Goal: Transaction & Acquisition: Book appointment/travel/reservation

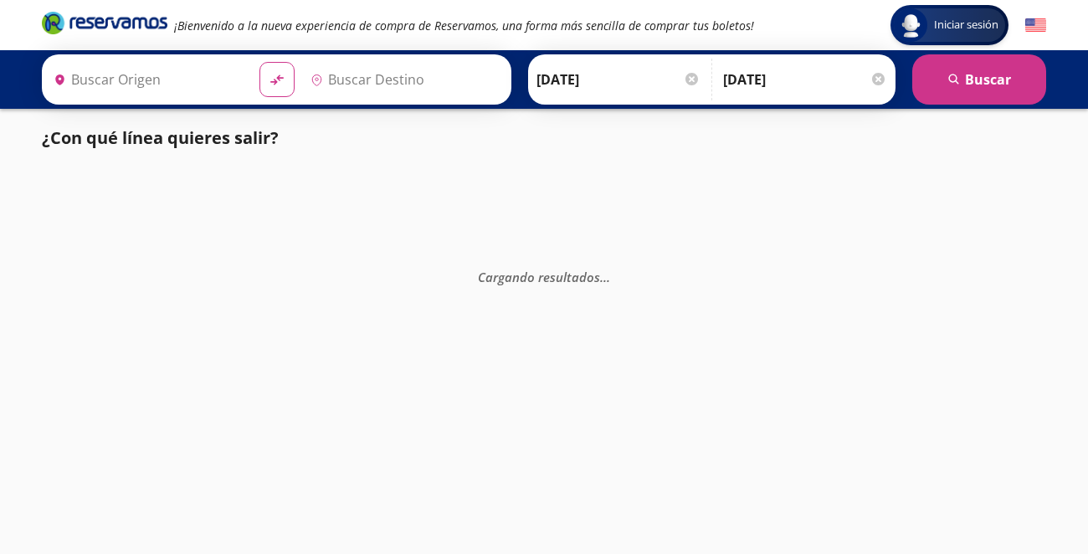
type input "[GEOGRAPHIC_DATA], [GEOGRAPHIC_DATA]"
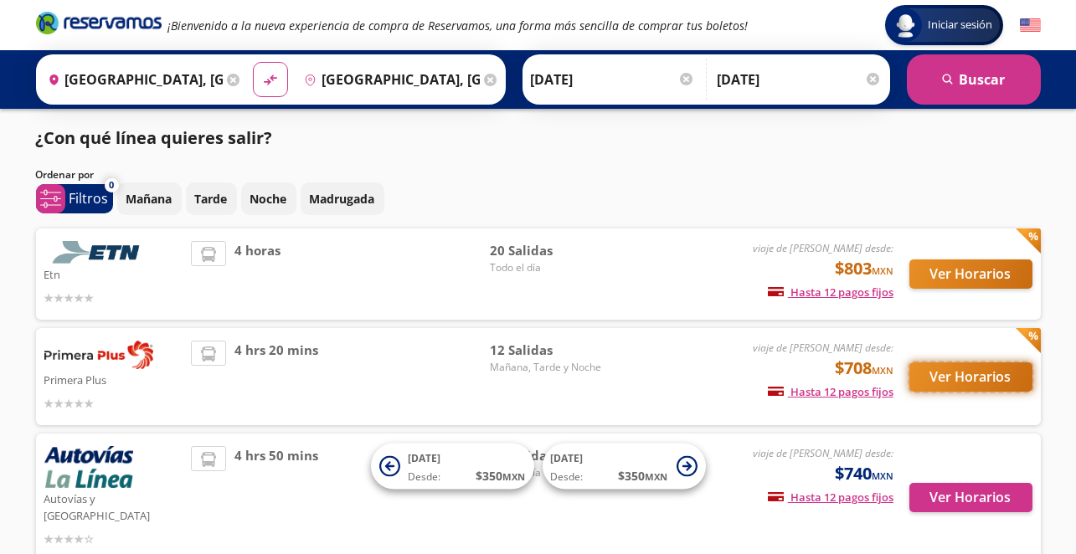
click at [979, 380] on button "Ver Horarios" at bounding box center [970, 377] width 123 height 29
click at [230, 80] on icon at bounding box center [233, 80] width 13 height 13
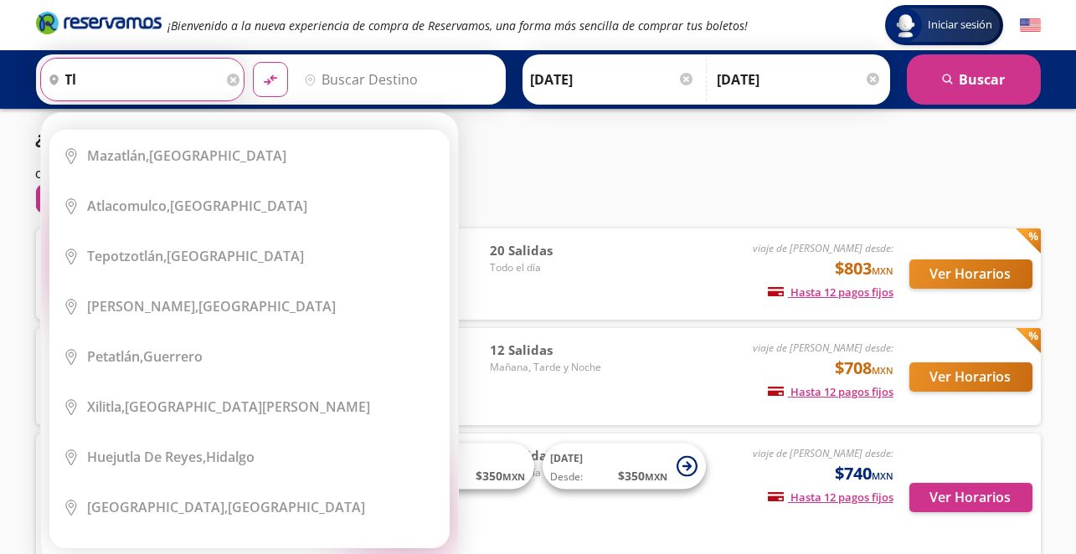
type input "t"
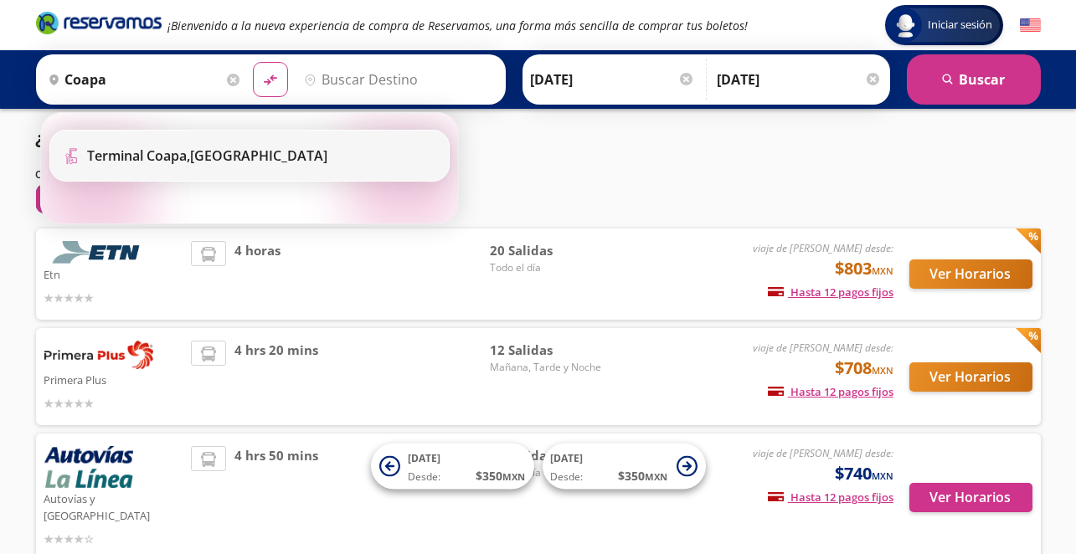
click at [258, 161] on div "[GEOGRAPHIC_DATA], [GEOGRAPHIC_DATA]" at bounding box center [208, 156] width 240 height 18
type input "[GEOGRAPHIC_DATA], [GEOGRAPHIC_DATA]"
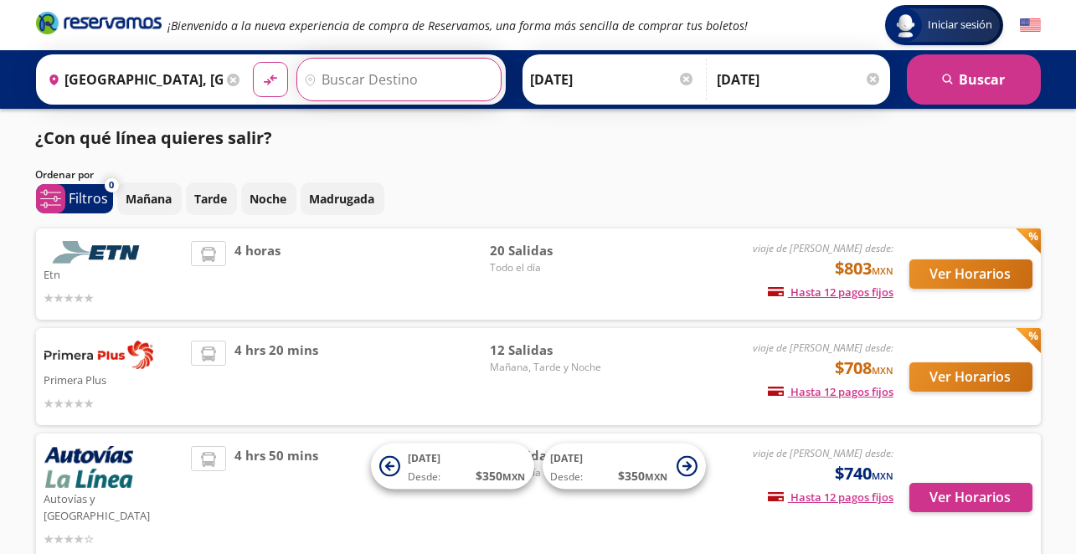
click at [345, 85] on input "Destino" at bounding box center [396, 80] width 199 height 42
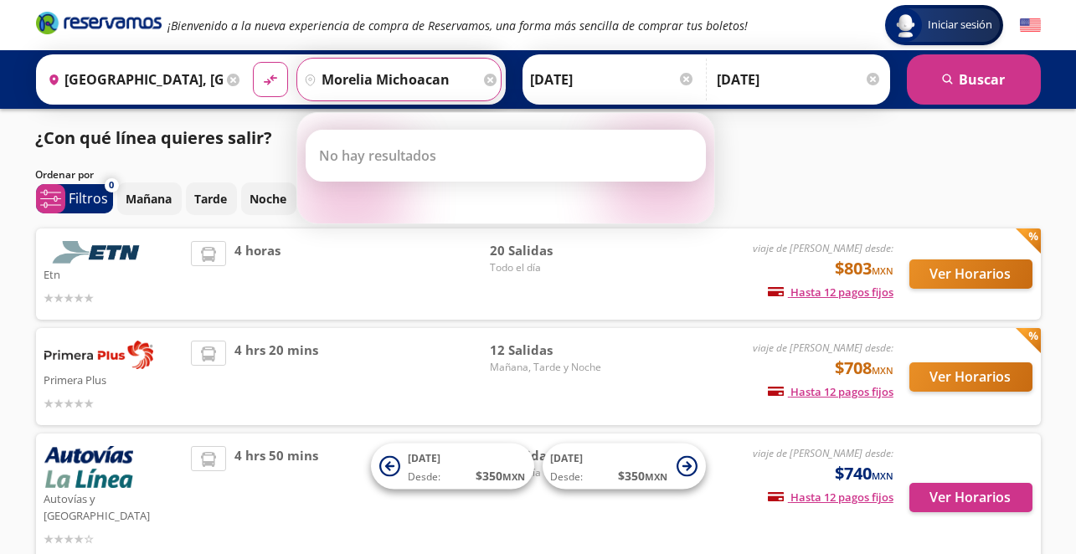
type input "morelia michoacan"
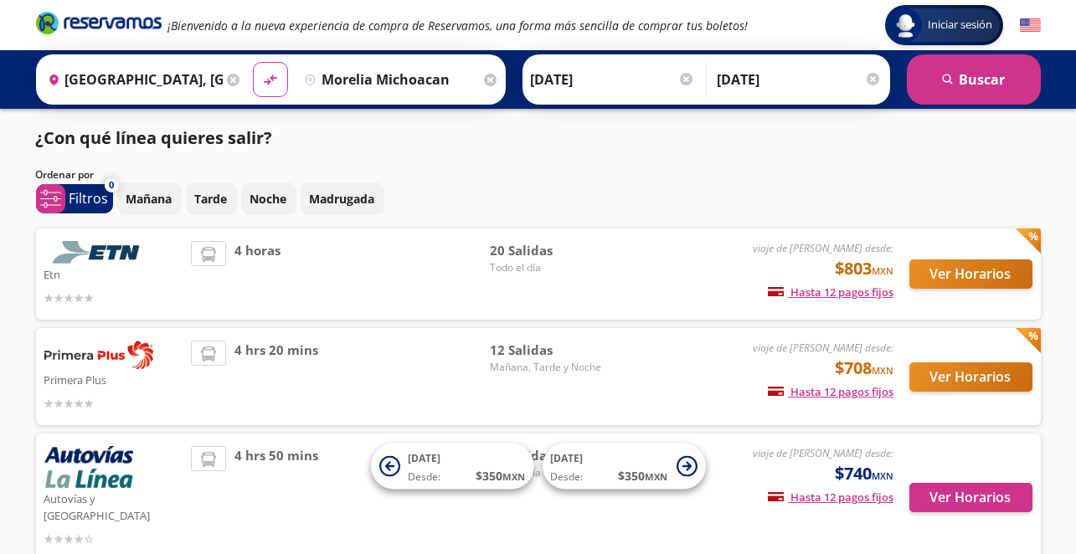
click at [904, 147] on div "¿Con qué línea quieres salir?" at bounding box center [538, 138] width 1005 height 25
click at [975, 85] on button "search [GEOGRAPHIC_DATA]" at bounding box center [974, 79] width 134 height 50
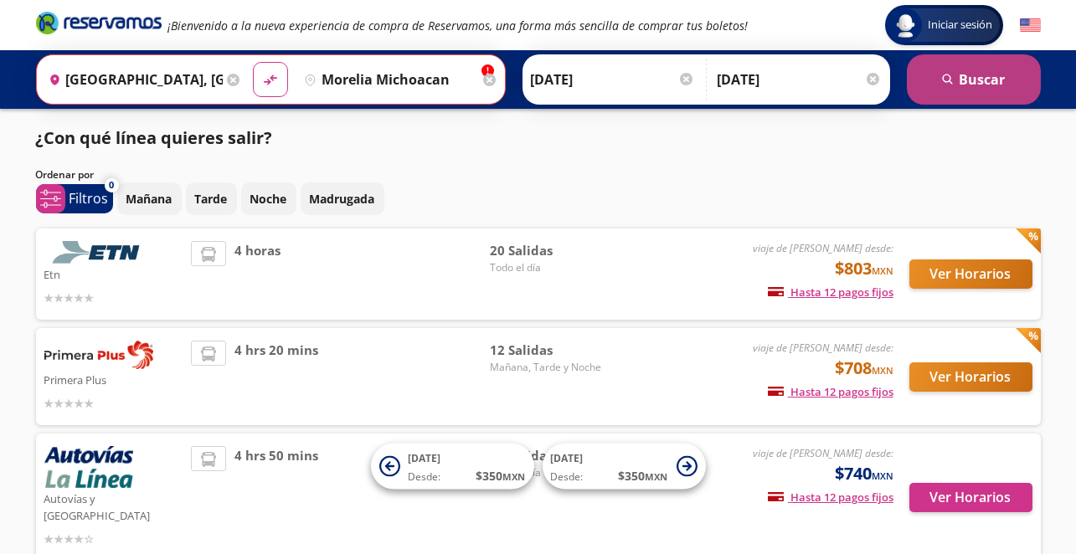
click at [975, 85] on button "search [GEOGRAPHIC_DATA]" at bounding box center [974, 79] width 134 height 50
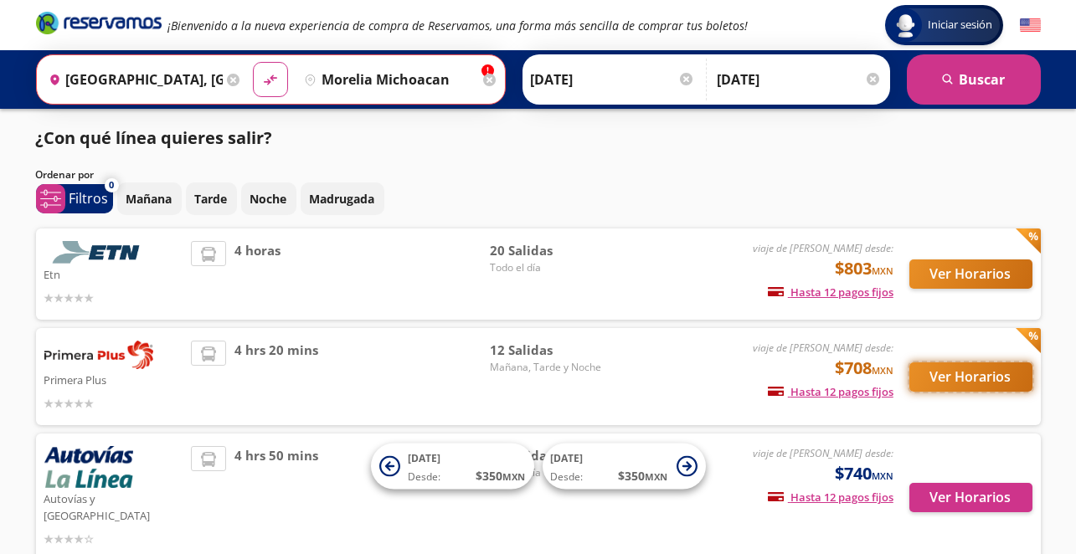
click at [980, 383] on button "Ver Horarios" at bounding box center [970, 377] width 123 height 29
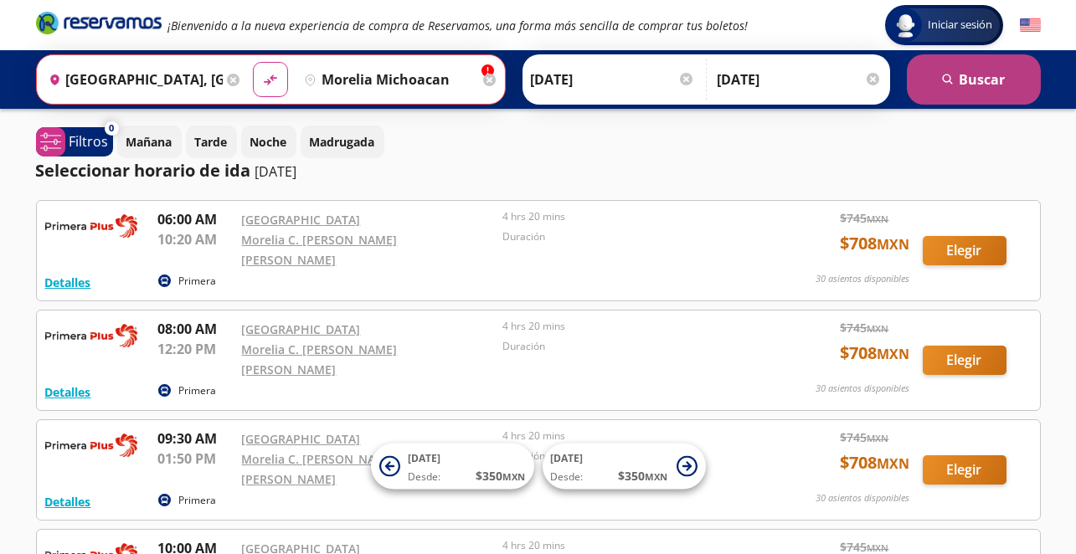
click at [962, 88] on button "search [GEOGRAPHIC_DATA]" at bounding box center [974, 79] width 134 height 50
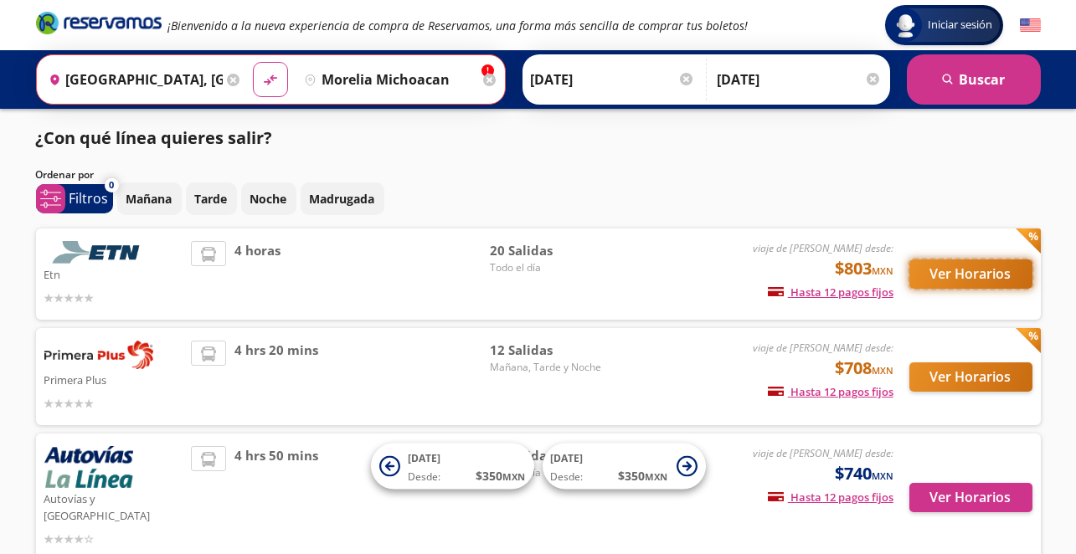
click at [974, 286] on button "Ver Horarios" at bounding box center [970, 274] width 123 height 29
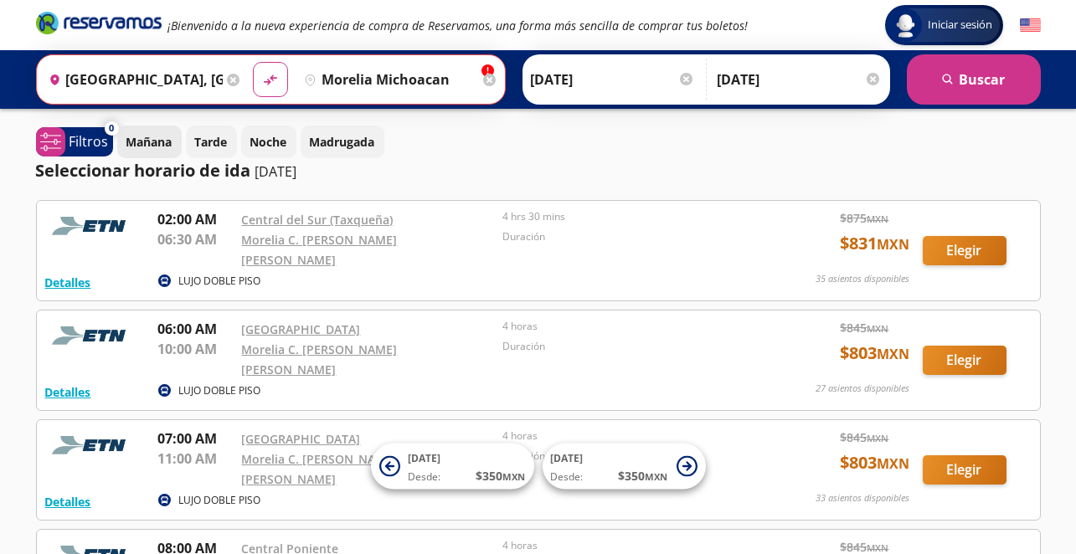
click at [158, 142] on p "Mañana" at bounding box center [149, 142] width 46 height 18
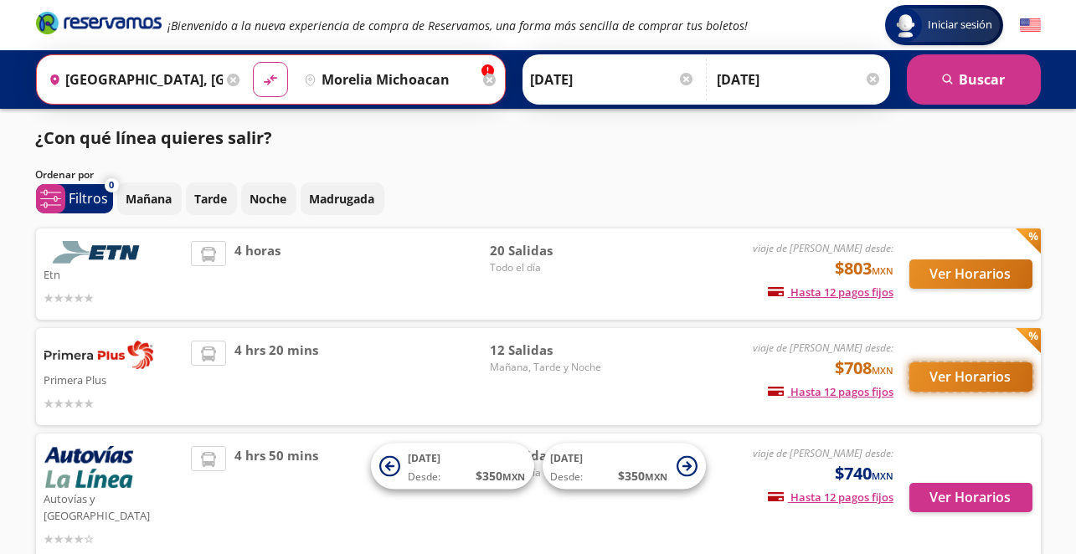
click at [940, 380] on button "Ver Horarios" at bounding box center [970, 377] width 123 height 29
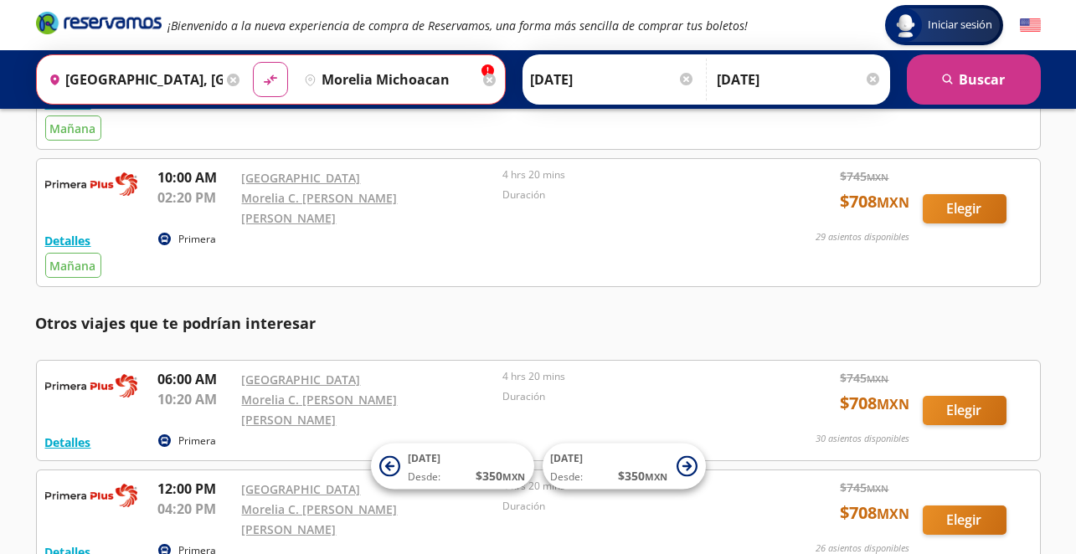
scroll to position [335, 0]
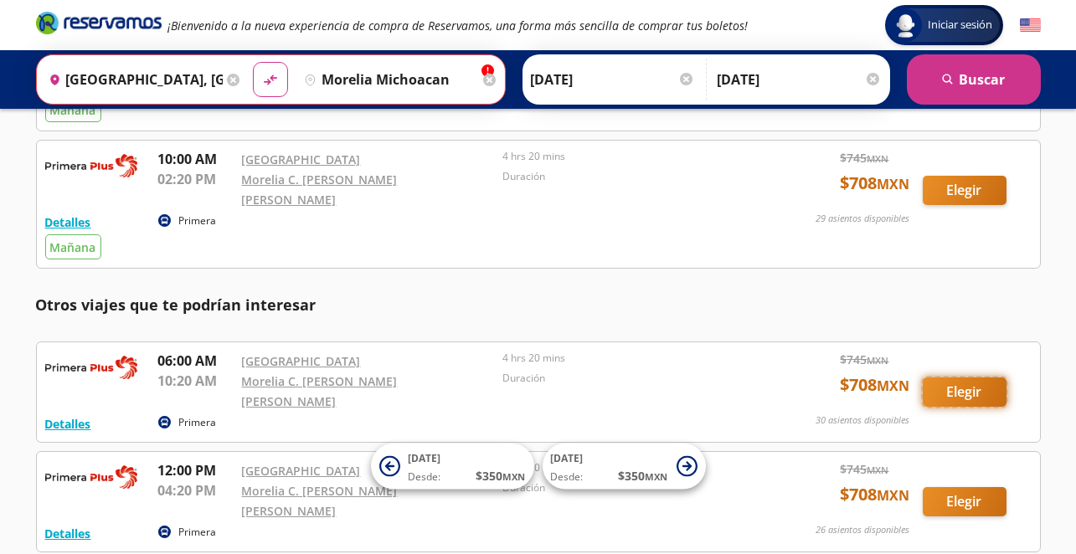
click at [945, 378] on button "Elegir" at bounding box center [965, 392] width 84 height 29
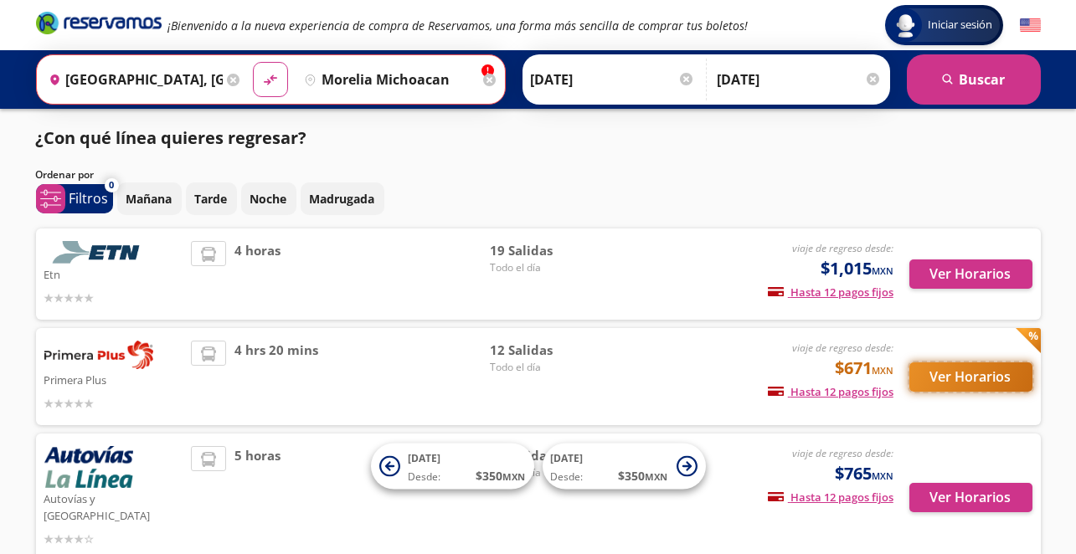
click at [961, 378] on button "Ver Horarios" at bounding box center [970, 377] width 123 height 29
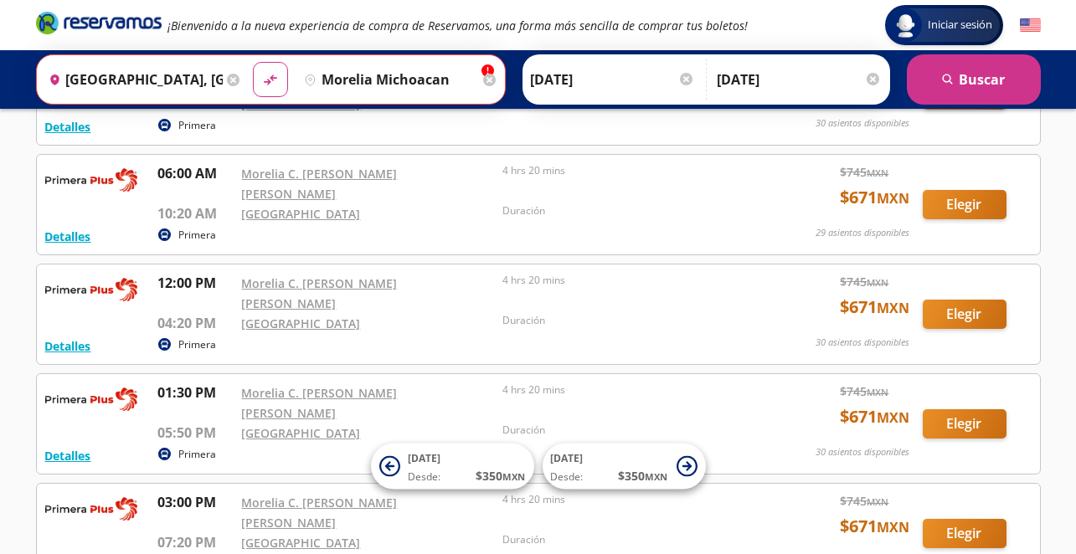
scroll to position [586, 0]
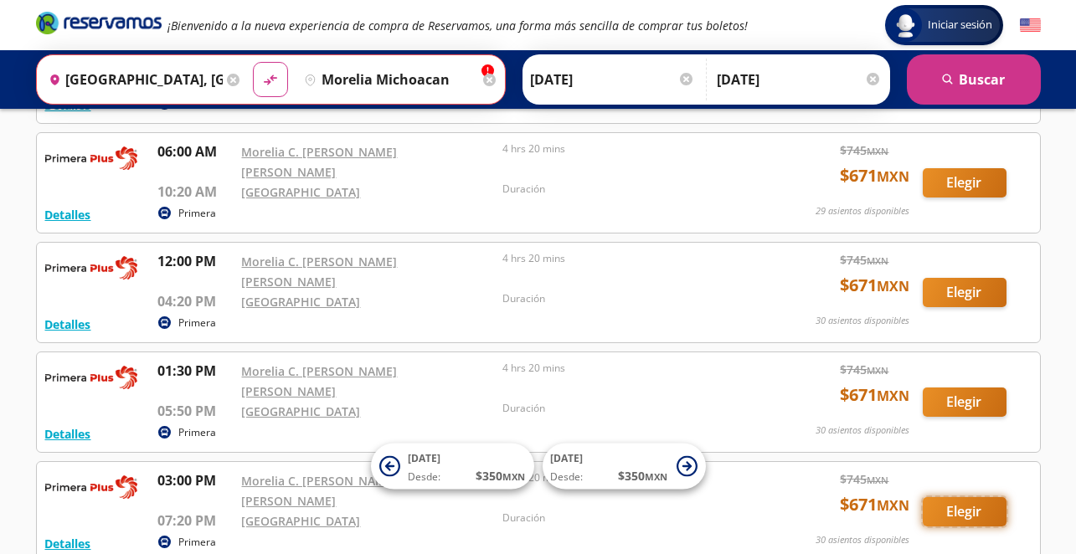
click at [969, 497] on button "Elegir" at bounding box center [965, 511] width 84 height 29
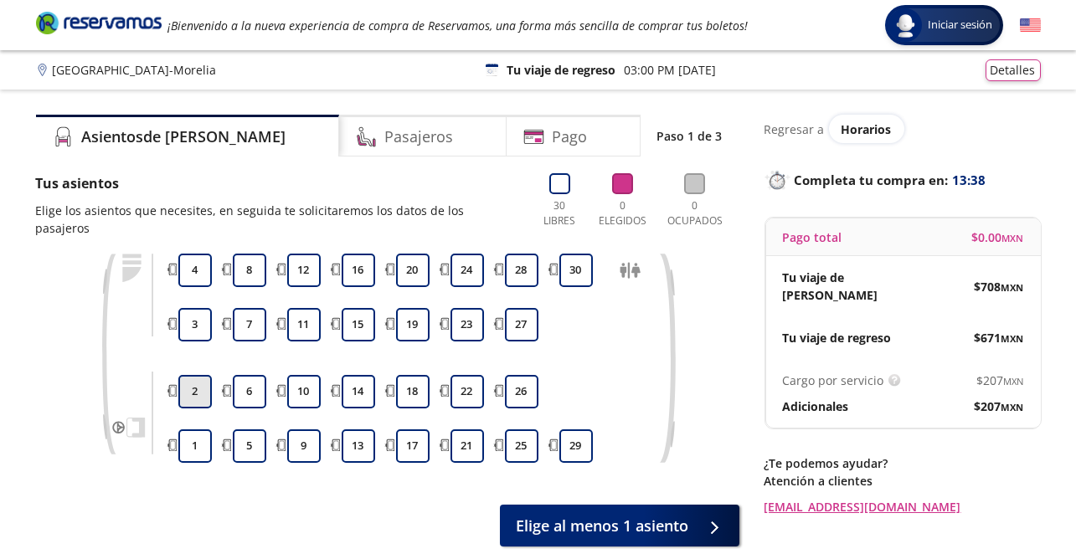
click at [198, 381] on button "2" at bounding box center [194, 391] width 33 height 33
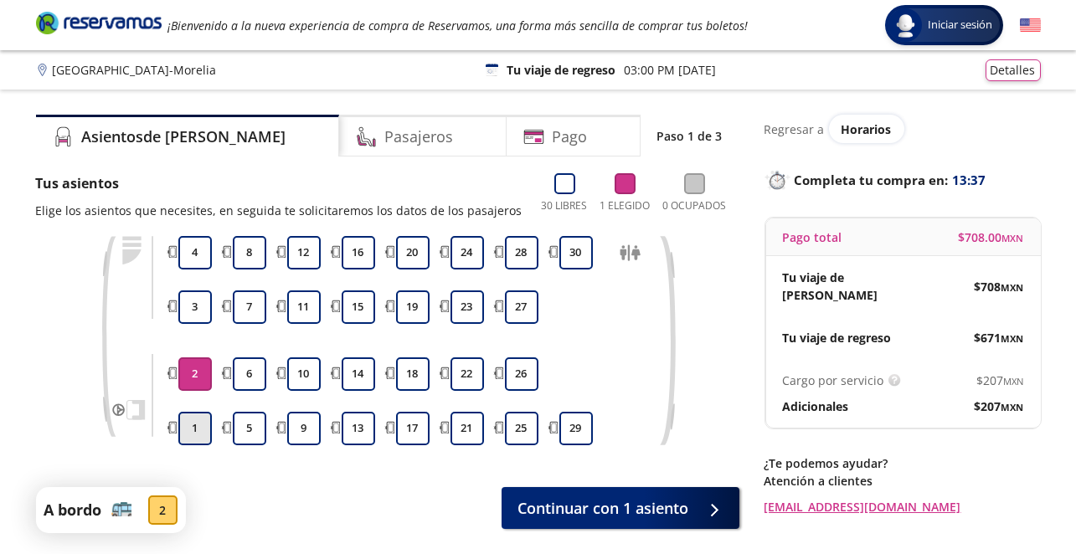
click at [197, 436] on button "1" at bounding box center [194, 428] width 33 height 33
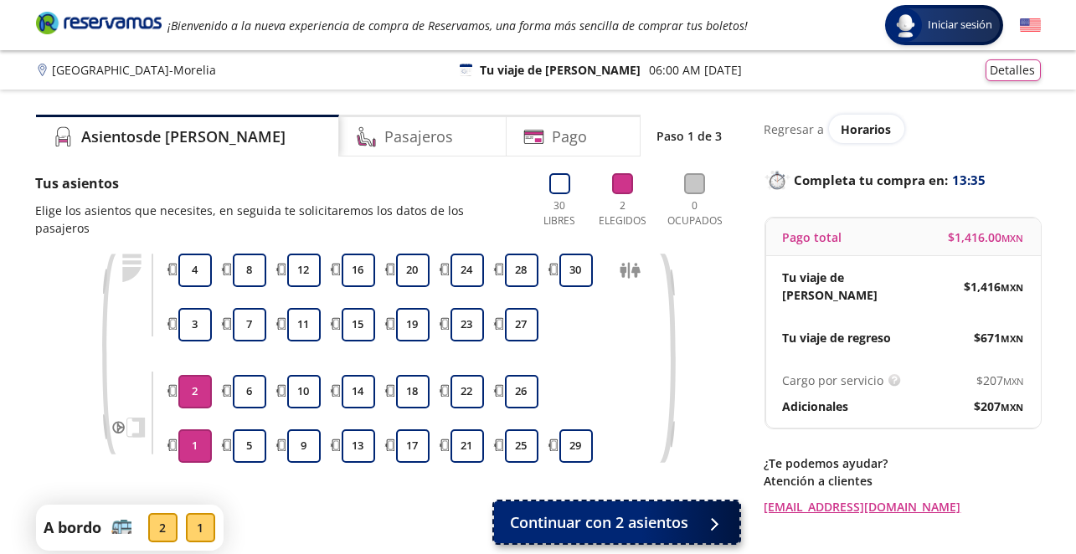
click at [595, 512] on span "Continuar con 2 asientos" at bounding box center [600, 523] width 178 height 23
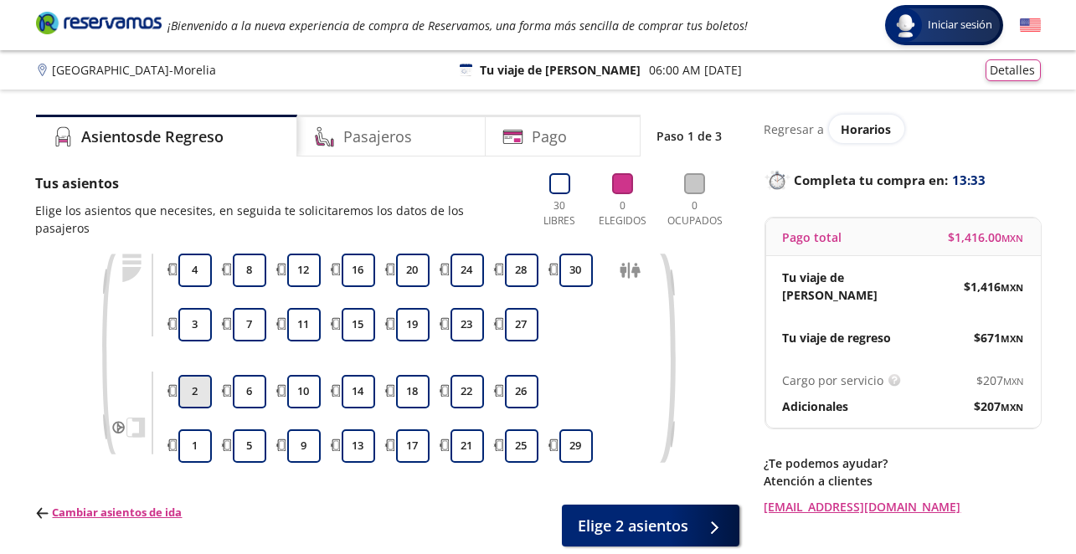
click at [198, 378] on button "2" at bounding box center [194, 391] width 33 height 33
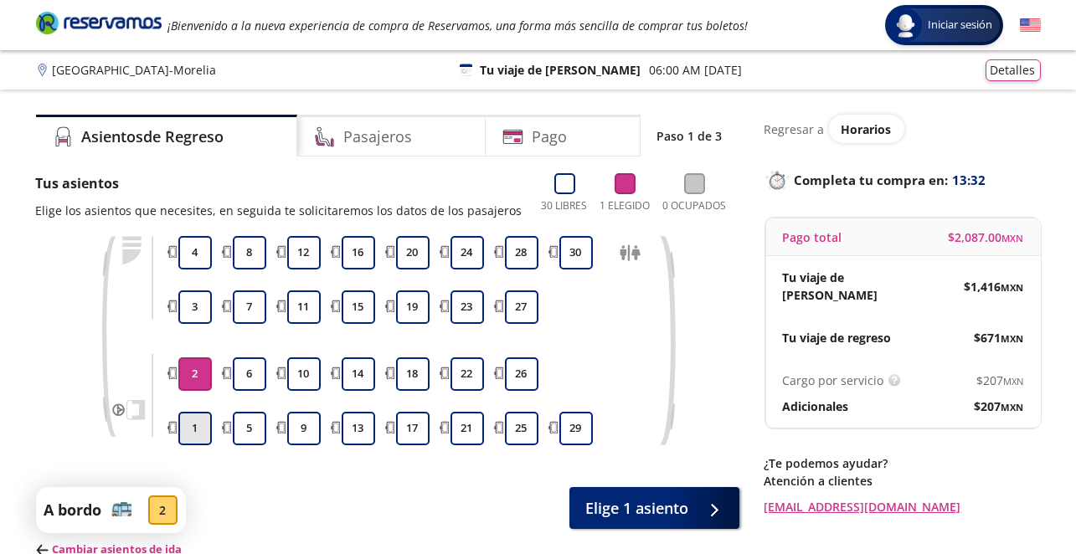
click at [198, 433] on button "1" at bounding box center [194, 428] width 33 height 33
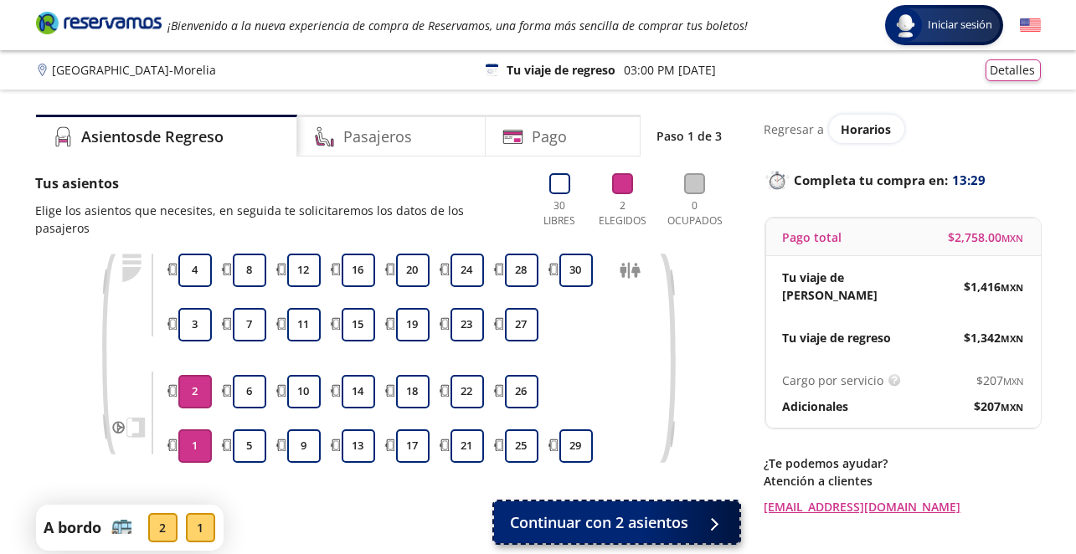
click at [543, 513] on span "Continuar con 2 asientos" at bounding box center [600, 523] width 178 height 23
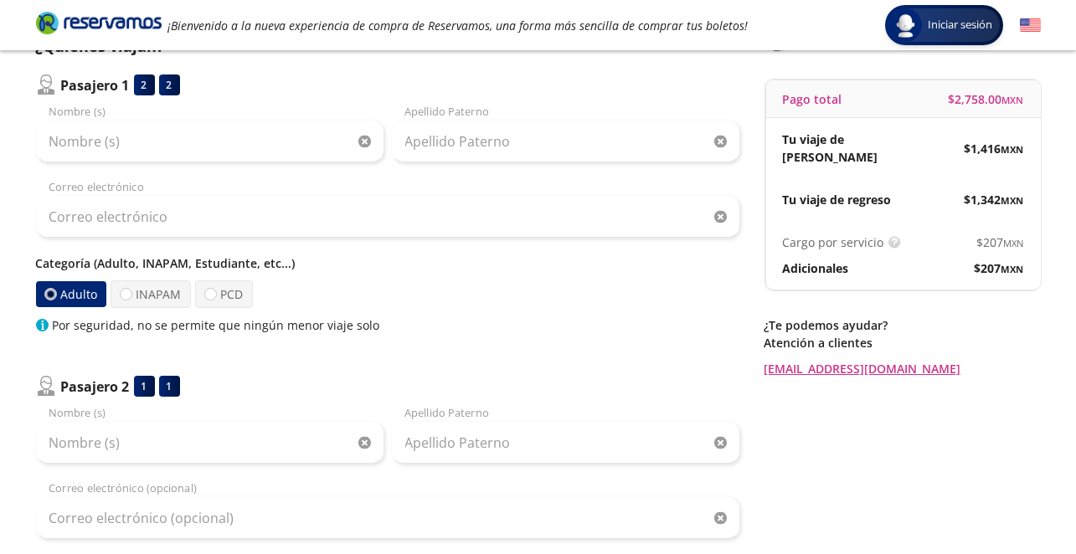
scroll to position [84, 0]
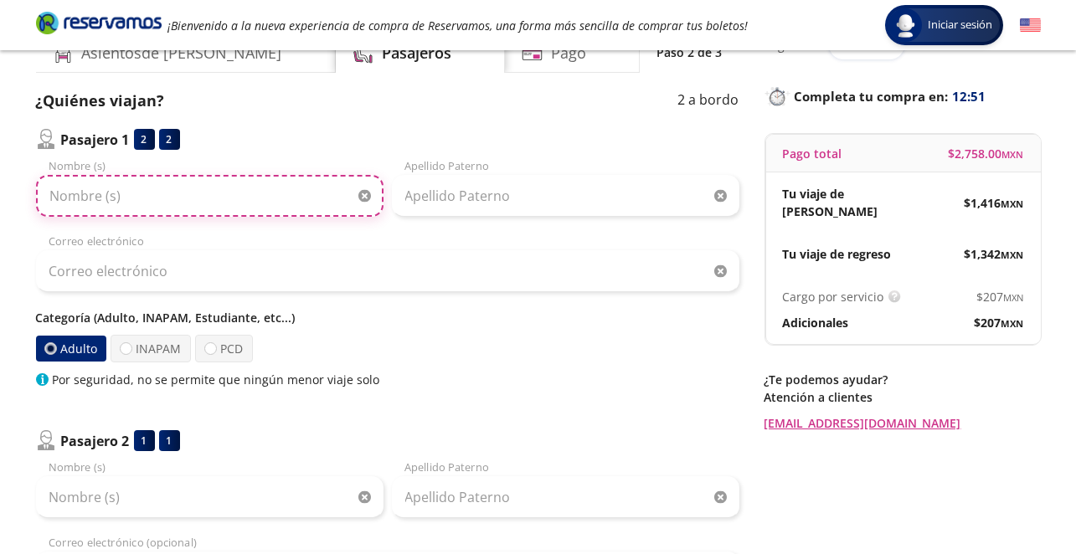
click at [157, 200] on input "Nombre (s)" at bounding box center [209, 196] width 347 height 42
type input "[PERSON_NAME]"
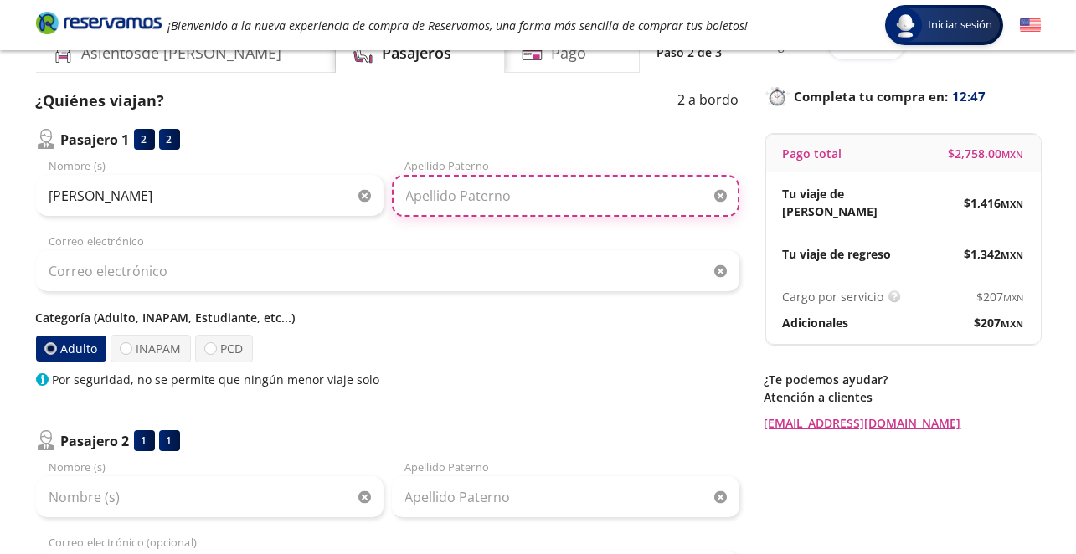
type input "[PERSON_NAME]"
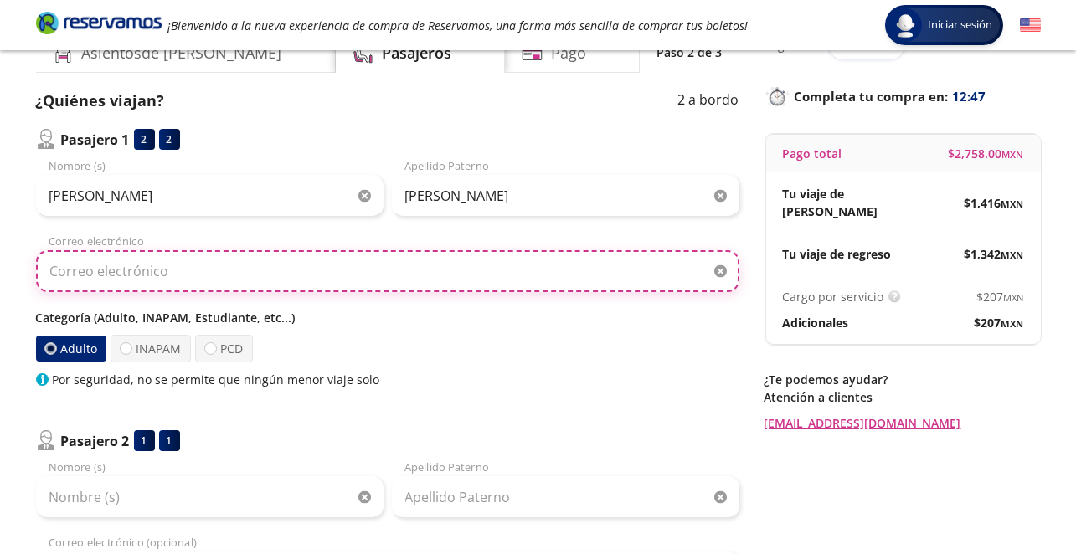
type input "[EMAIL_ADDRESS][DOMAIN_NAME]"
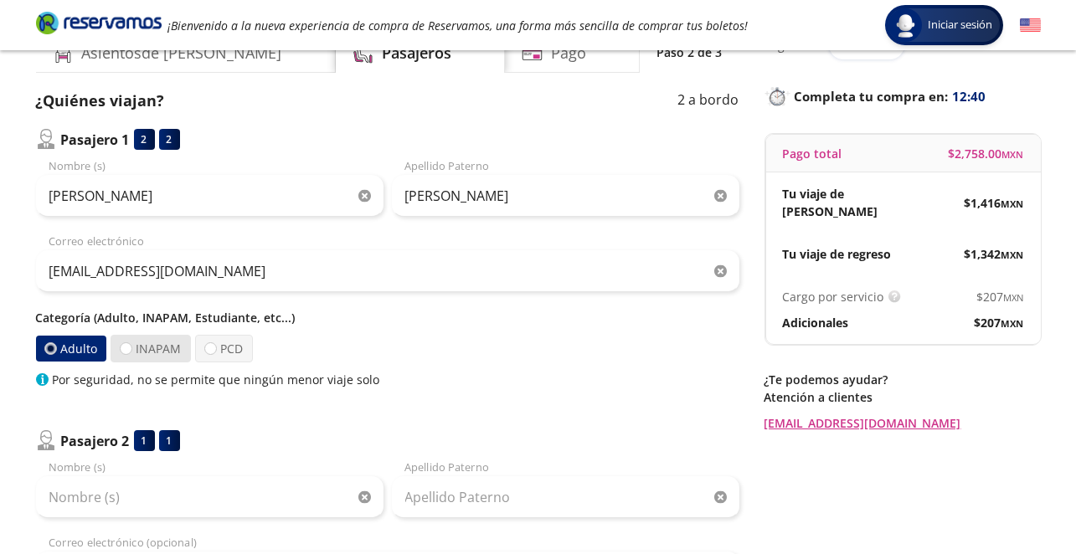
click at [172, 347] on label "INAPAM" at bounding box center [151, 349] width 80 height 28
click at [131, 347] on input "INAPAM" at bounding box center [126, 348] width 11 height 11
radio input "true"
radio input "false"
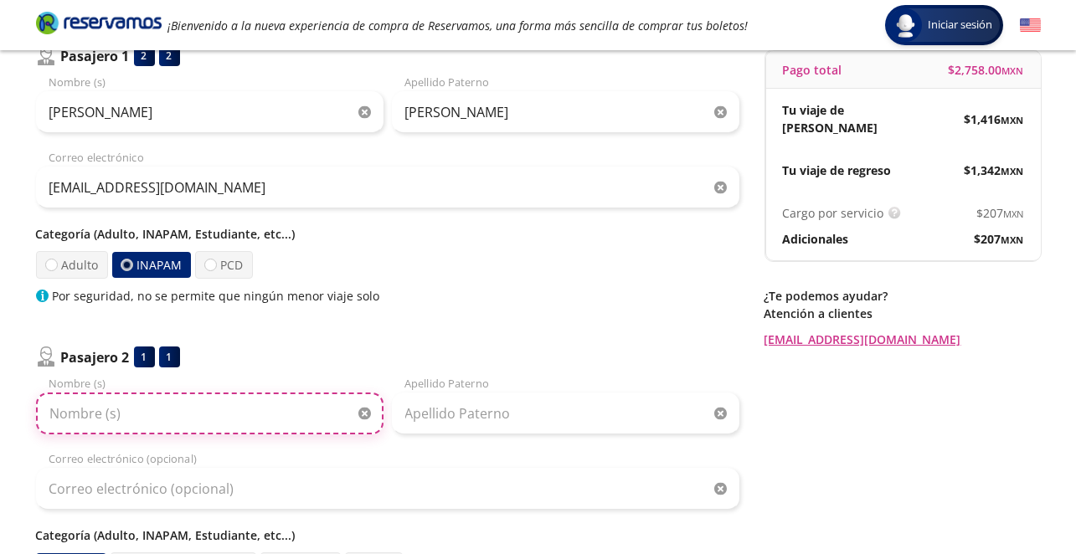
click at [131, 420] on input "Nombre (s)" at bounding box center [209, 414] width 347 height 42
click at [132, 420] on input "Nombre (s)" at bounding box center [209, 414] width 347 height 42
type input "r"
type input "[PERSON_NAME]"
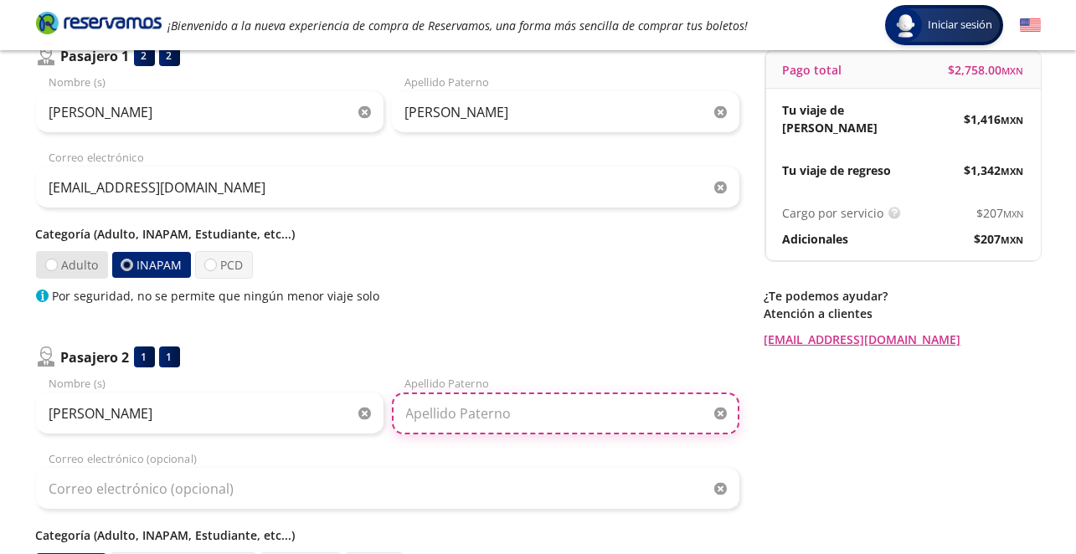
type input "[PERSON_NAME]"
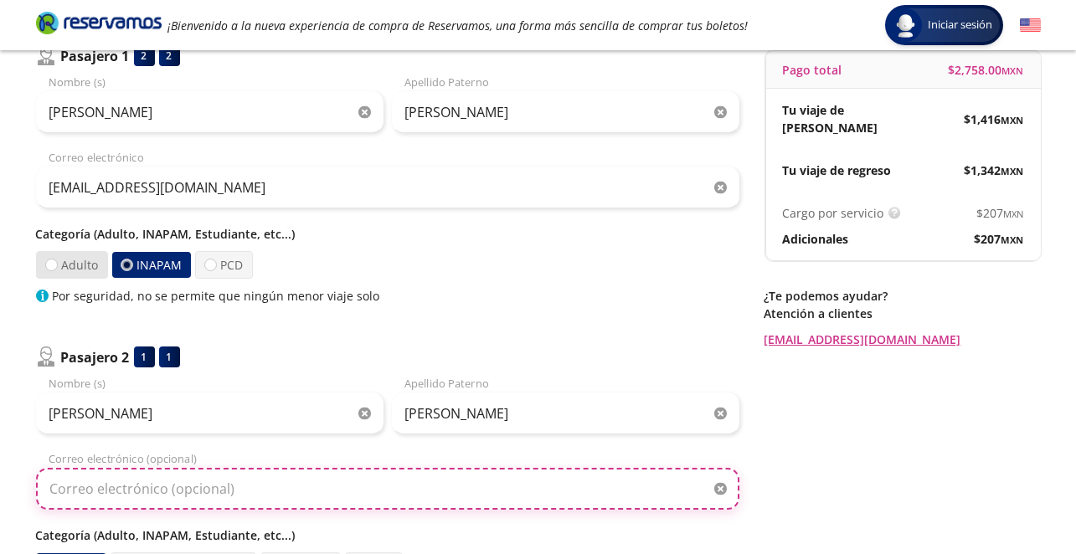
type input "[EMAIL_ADDRESS][DOMAIN_NAME]"
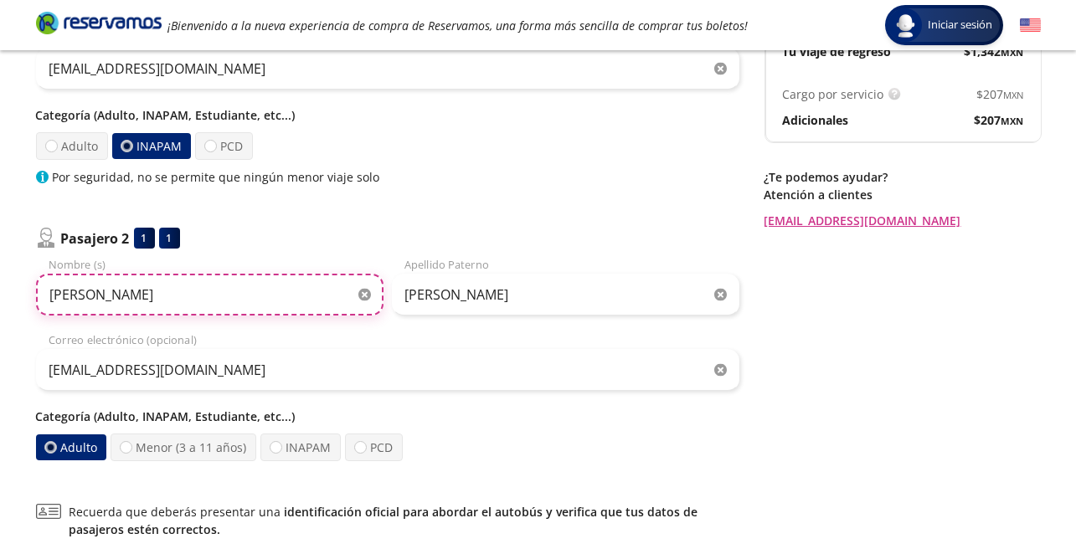
scroll to position [335, 0]
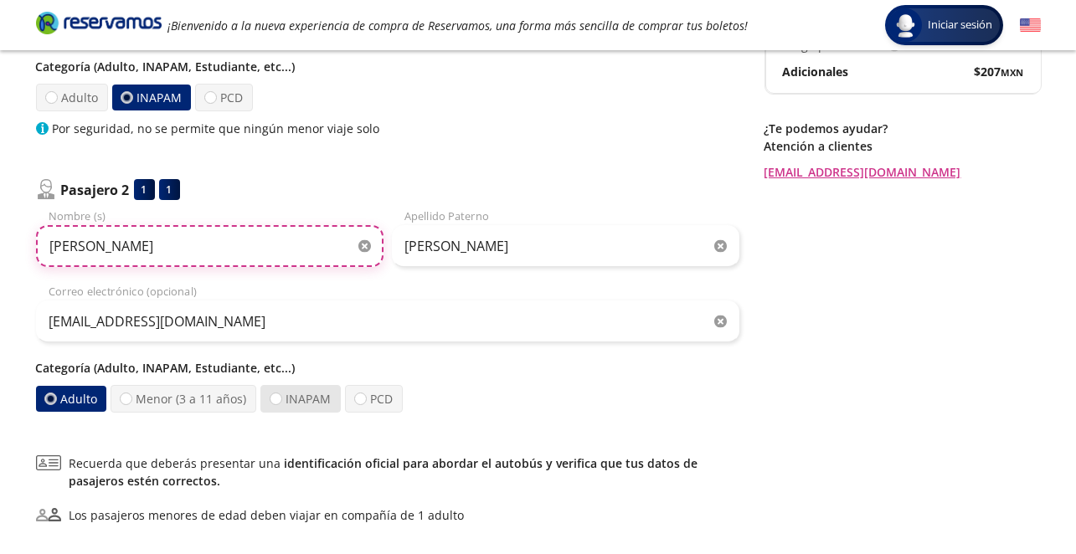
type input "[PERSON_NAME]"
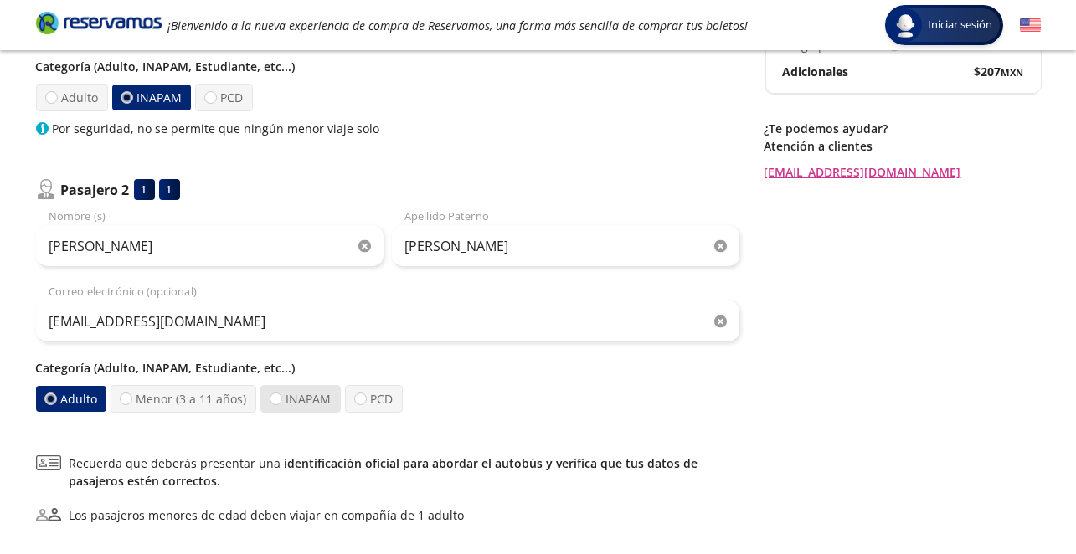
click at [287, 398] on label "INAPAM" at bounding box center [300, 399] width 80 height 28
click at [281, 398] on input "INAPAM" at bounding box center [275, 399] width 11 height 11
radio input "true"
radio input "false"
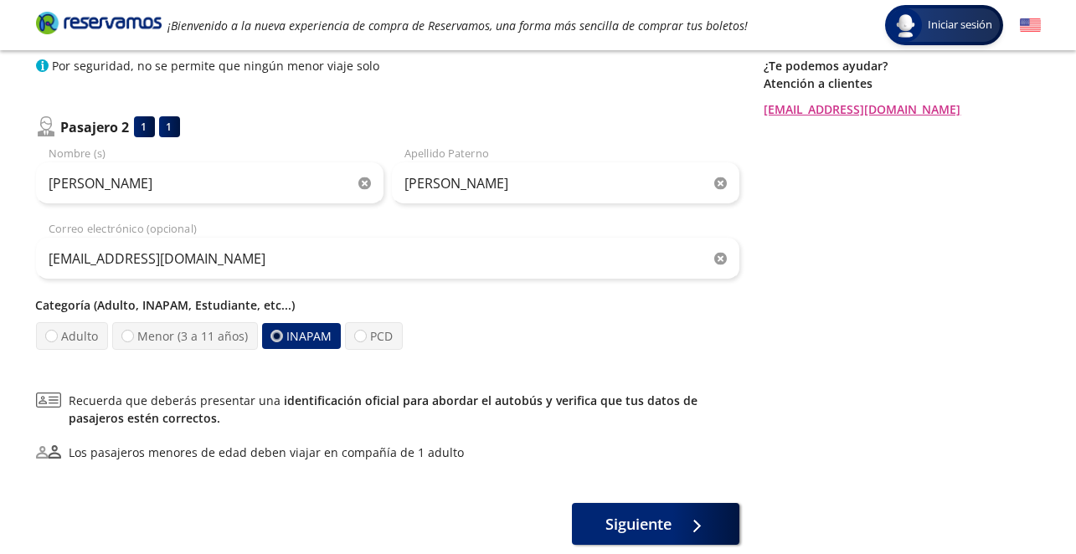
scroll to position [419, 0]
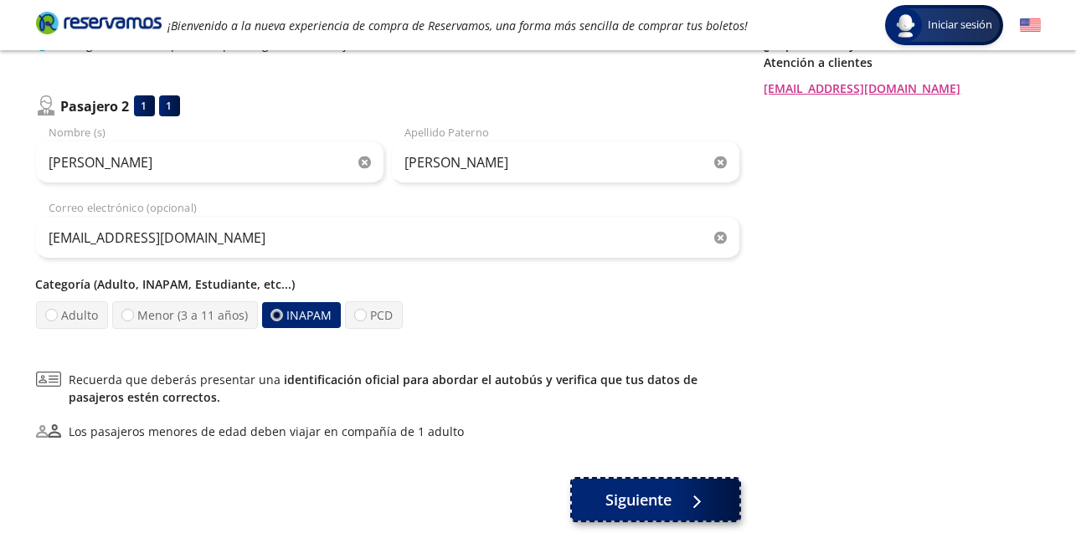
click at [657, 502] on span "Siguiente" at bounding box center [638, 500] width 66 height 23
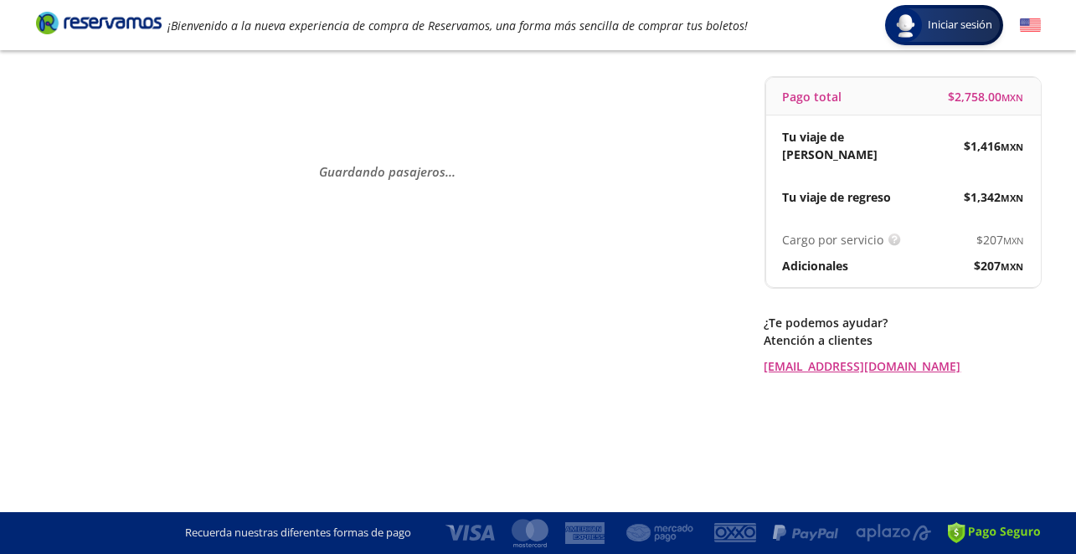
scroll to position [0, 0]
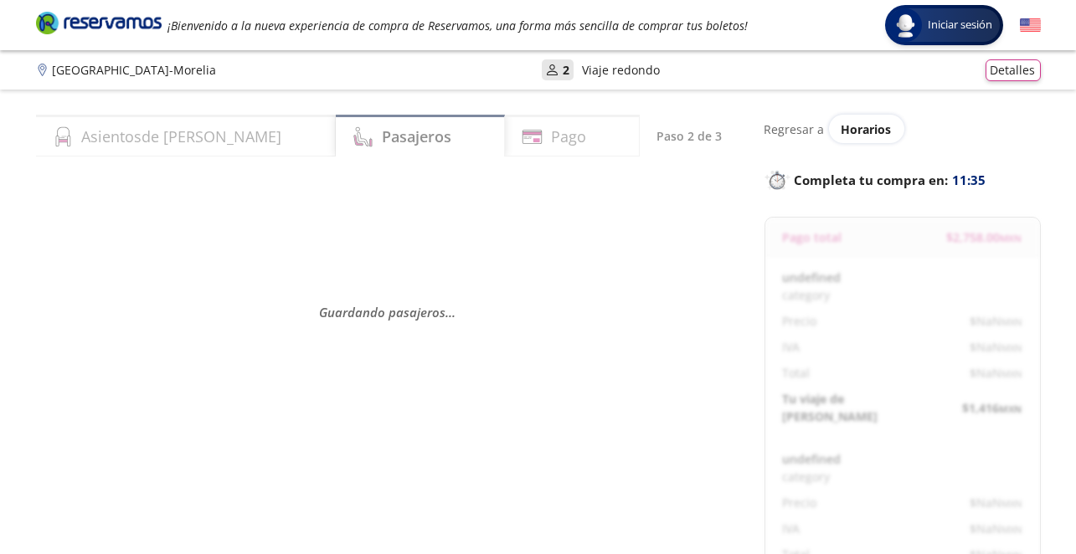
select select "MX"
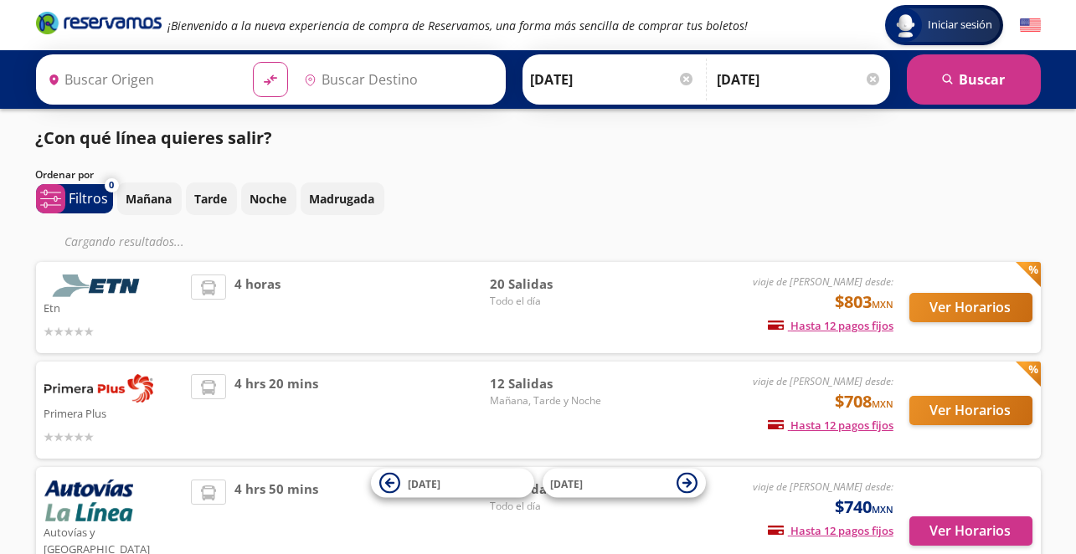
type input "[GEOGRAPHIC_DATA], [GEOGRAPHIC_DATA]"
